Goal: Navigation & Orientation: Find specific page/section

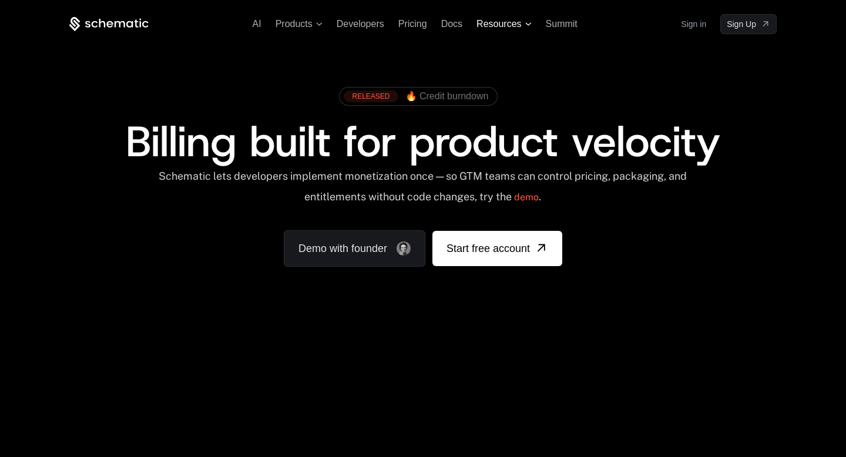
click at [522, 25] on span "Resources" at bounding box center [504, 24] width 55 height 11
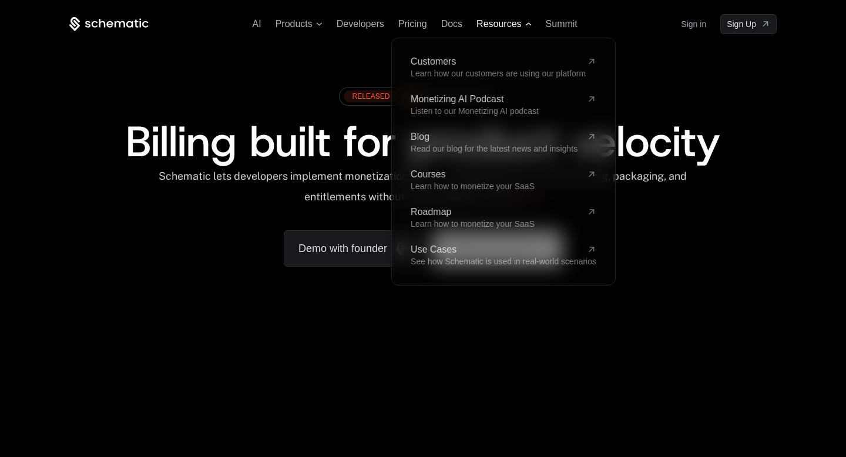
click at [526, 24] on icon at bounding box center [528, 24] width 6 height 4
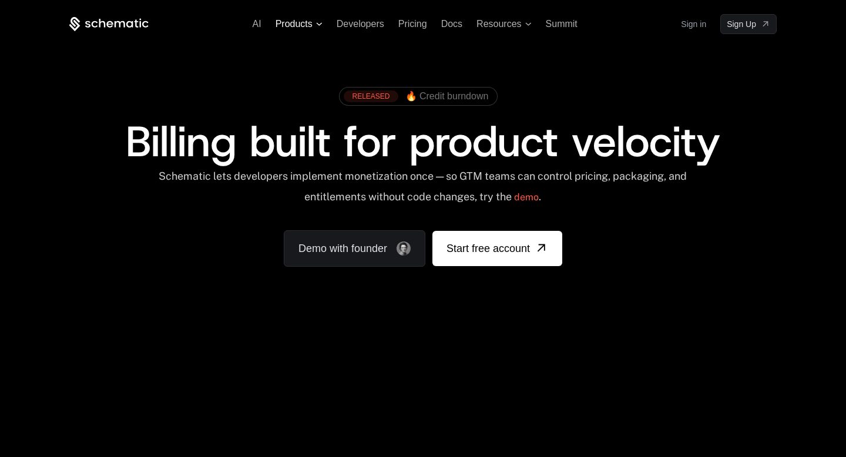
click at [311, 23] on span "Products" at bounding box center [294, 24] width 37 height 11
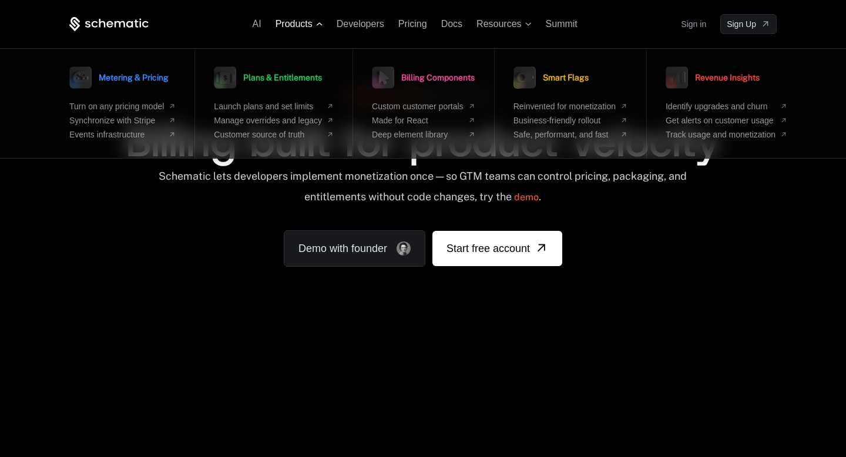
click at [315, 22] on span "Products" at bounding box center [299, 24] width 47 height 11
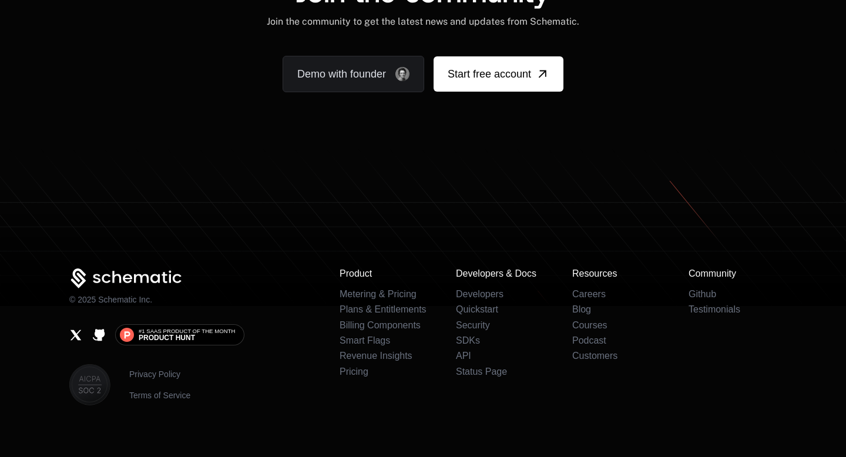
scroll to position [7294, 0]
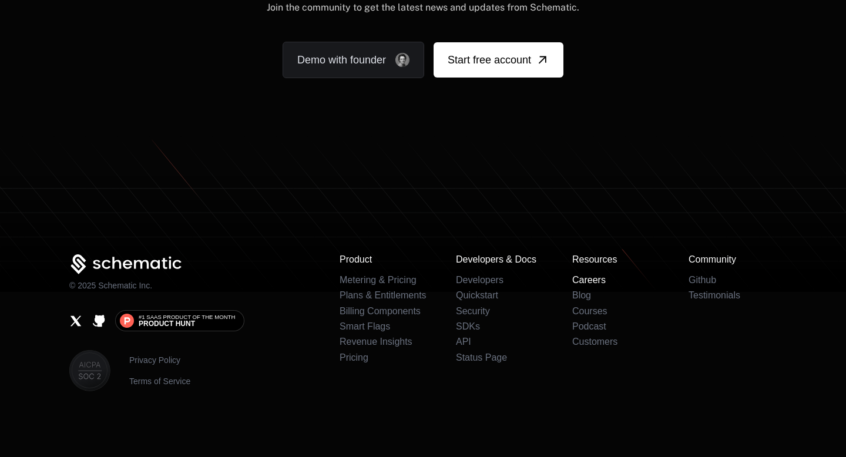
click at [594, 280] on link "Careers" at bounding box center [588, 280] width 33 height 10
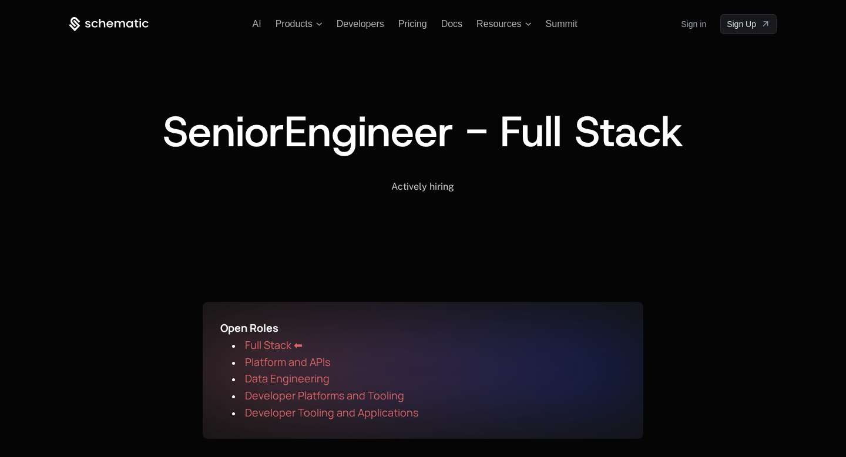
click at [132, 30] on icon at bounding box center [108, 24] width 79 height 15
